Goal: Task Accomplishment & Management: Complete application form

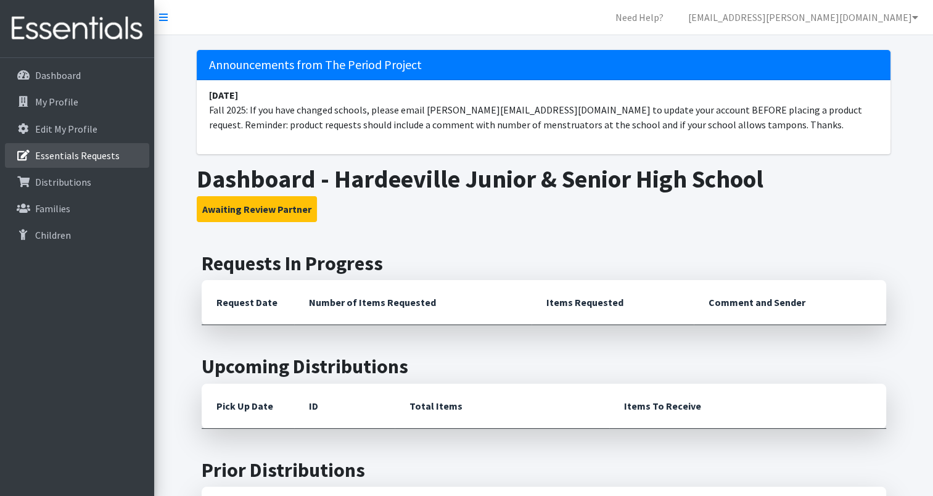
click at [70, 148] on link "Essentials Requests" at bounding box center [77, 155] width 144 height 25
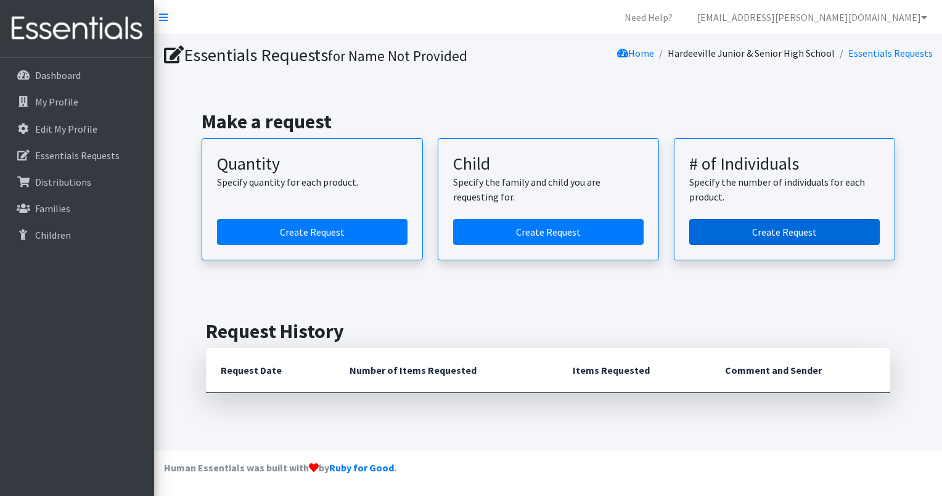
click at [738, 229] on link "Create Request" at bounding box center [784, 232] width 190 height 26
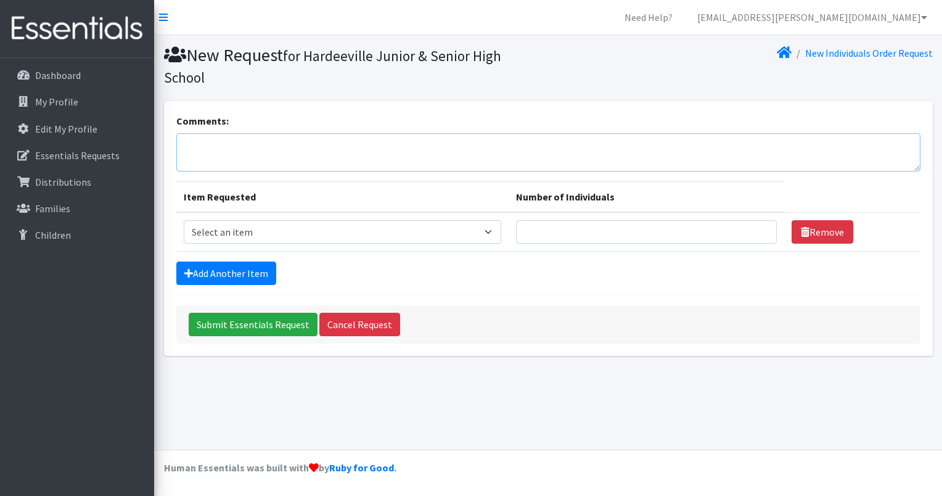
click at [370, 152] on textarea "Comments:" at bounding box center [548, 152] width 744 height 38
click at [182, 147] on textarea "#313 menstruators, no tampons please." at bounding box center [548, 152] width 744 height 38
type textarea "approximately #313 menstruators, no tampons please."
click at [316, 238] on select "Select an item (LOWCOUNTRY) REGULAR TAMPONS Adult Period Pack Student Period Pa…" at bounding box center [342, 231] width 317 height 23
select select "7757"
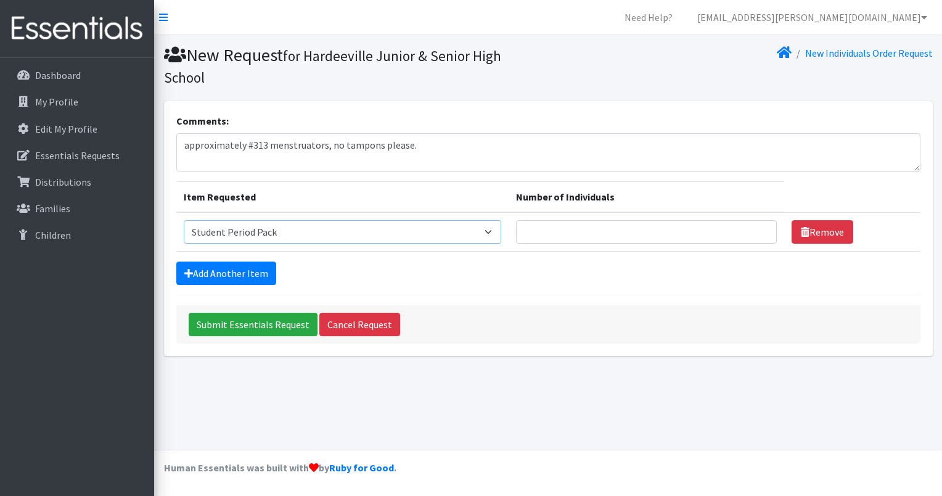
click at [184, 220] on select "Select an item (LOWCOUNTRY) REGULAR TAMPONS Adult Period Pack Student Period Pa…" at bounding box center [342, 231] width 317 height 23
click at [560, 225] on input "Number of Individuals" at bounding box center [646, 231] width 261 height 23
type input "313"
click at [523, 284] on div "Add Another Item" at bounding box center [548, 272] width 744 height 23
click at [258, 326] on input "Submit Essentials Request" at bounding box center [253, 324] width 129 height 23
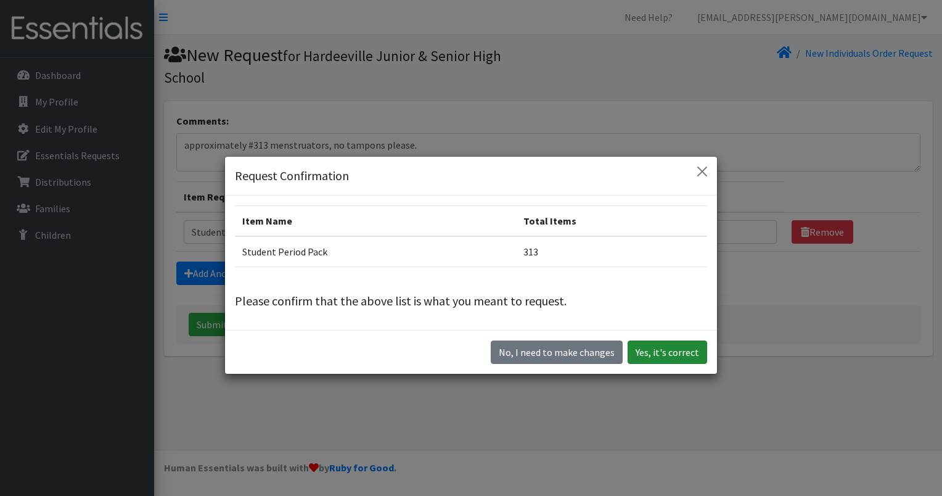
click at [665, 348] on button "Yes, it's correct" at bounding box center [667, 351] width 80 height 23
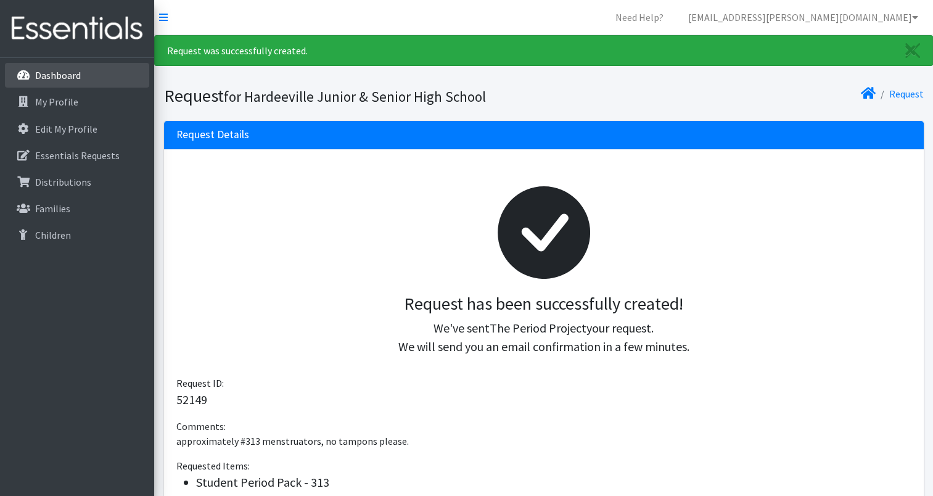
click at [52, 67] on link "Dashboard" at bounding box center [77, 75] width 144 height 25
